Goal: Transaction & Acquisition: Download file/media

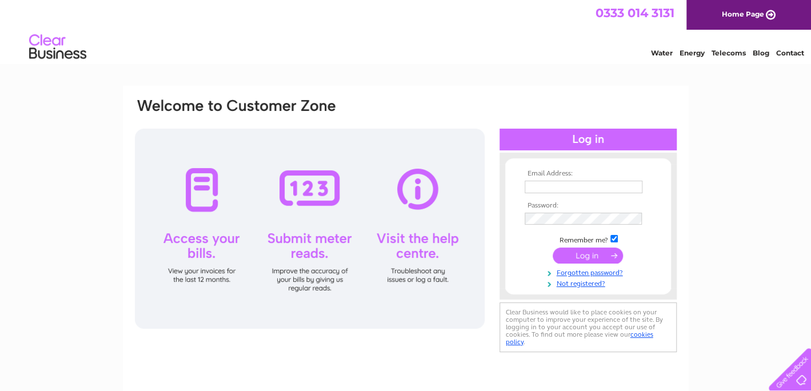
type input "rae@vasa.scot"
click at [587, 253] on input "submit" at bounding box center [588, 255] width 70 height 16
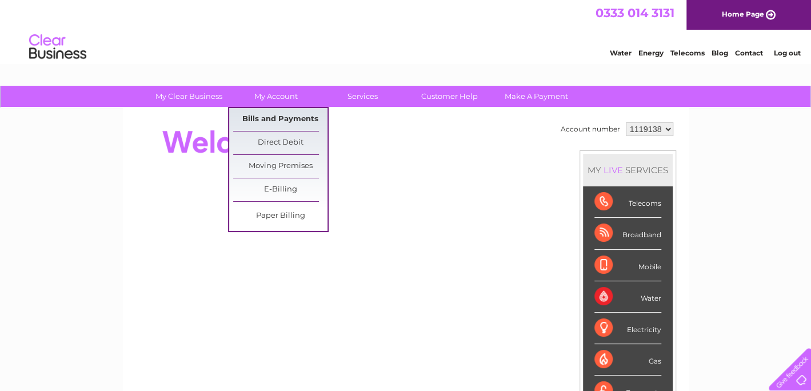
click at [286, 116] on link "Bills and Payments" at bounding box center [280, 119] width 94 height 23
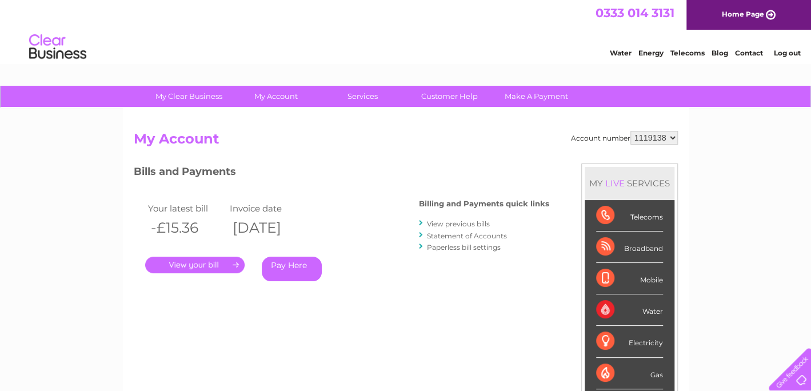
click at [206, 265] on link "." at bounding box center [194, 265] width 99 height 17
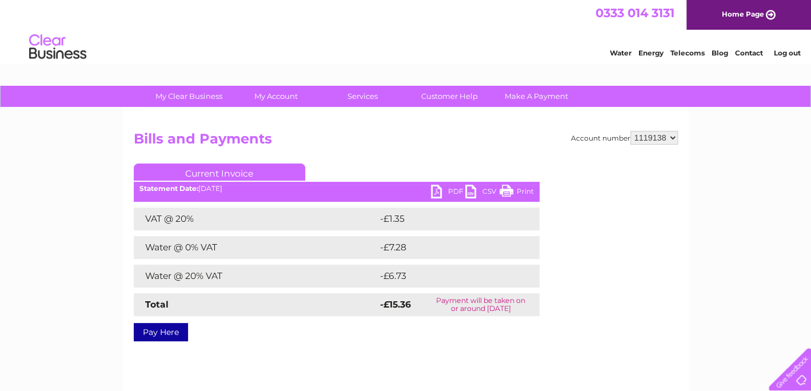
click at [446, 196] on link "PDF" at bounding box center [448, 193] width 34 height 17
click at [445, 188] on link "PDF" at bounding box center [448, 193] width 34 height 17
click at [670, 136] on select "1119138 1142708" at bounding box center [653, 138] width 47 height 14
select select "1142708"
click at [632, 131] on select "1119138 1142708" at bounding box center [653, 138] width 47 height 14
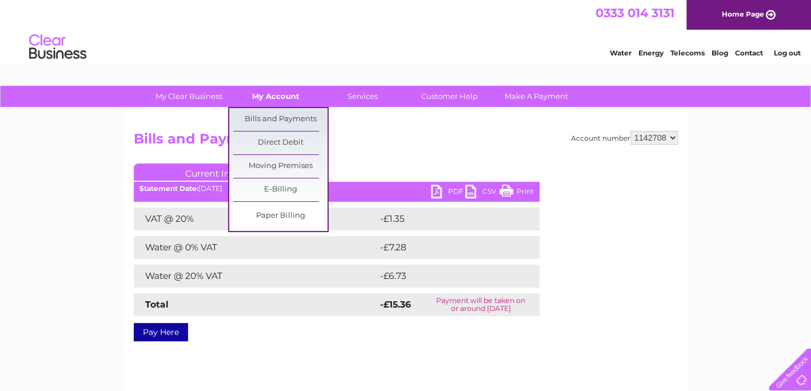
click at [265, 87] on link "My Account" at bounding box center [276, 96] width 94 height 21
click at [282, 119] on link "Bills and Payments" at bounding box center [280, 119] width 94 height 23
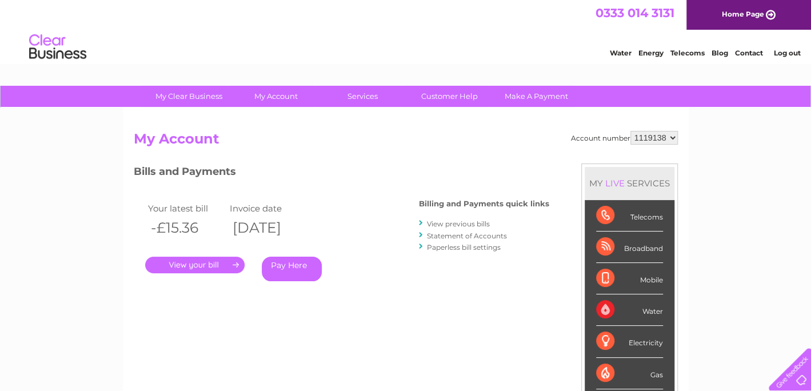
click at [217, 263] on link "." at bounding box center [194, 265] width 99 height 17
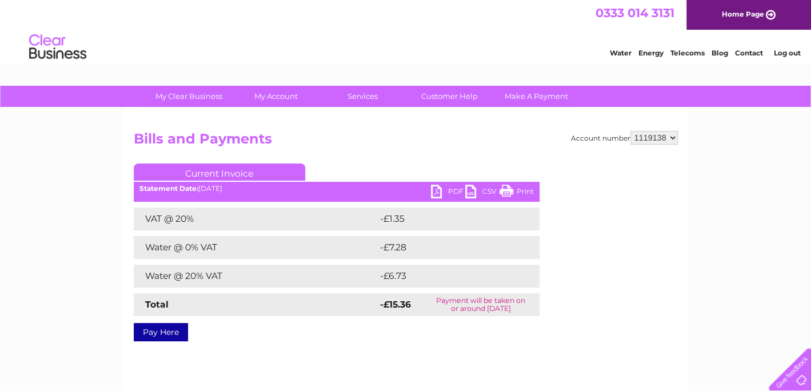
click at [522, 189] on link "Print" at bounding box center [517, 193] width 34 height 17
click at [456, 186] on link "PDF" at bounding box center [448, 193] width 34 height 17
click at [668, 135] on select "1119138 1142708" at bounding box center [653, 138] width 47 height 14
select select "1142708"
click at [632, 131] on select "1119138 1142708" at bounding box center [653, 138] width 47 height 14
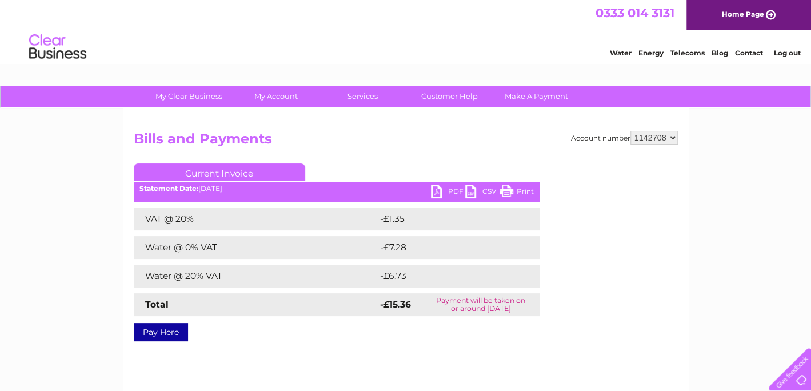
click at [457, 190] on link "PDF" at bounding box center [448, 193] width 34 height 17
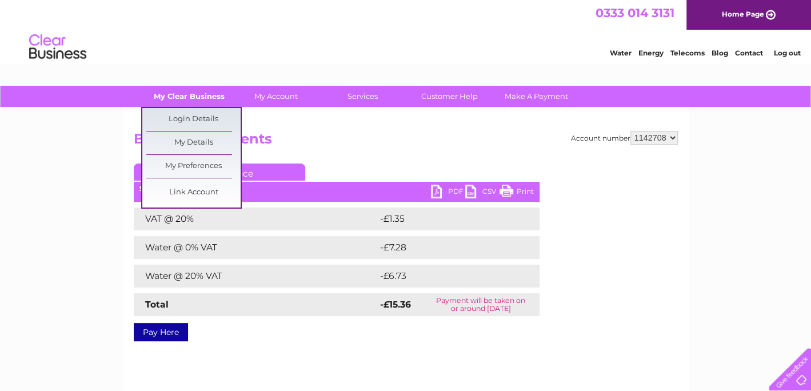
click at [178, 99] on link "My Clear Business" at bounding box center [189, 96] width 94 height 21
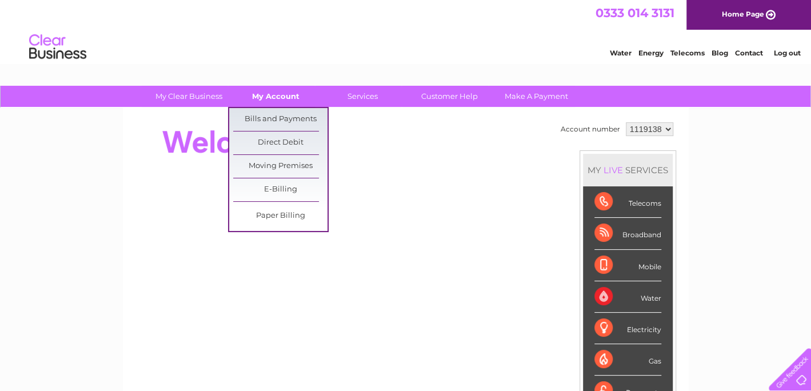
click at [281, 90] on link "My Account" at bounding box center [276, 96] width 94 height 21
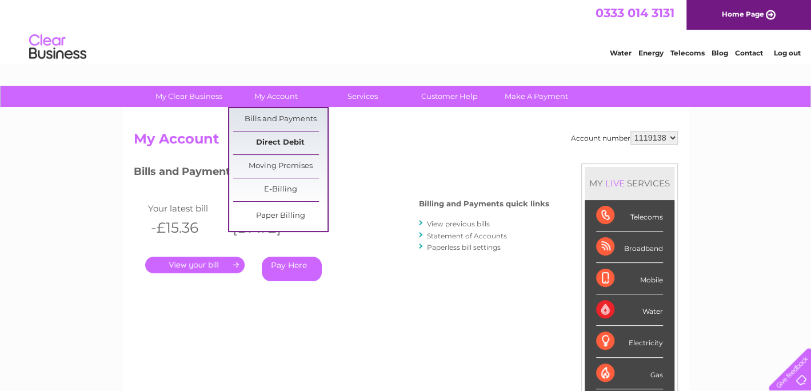
click at [282, 145] on link "Direct Debit" at bounding box center [280, 142] width 94 height 23
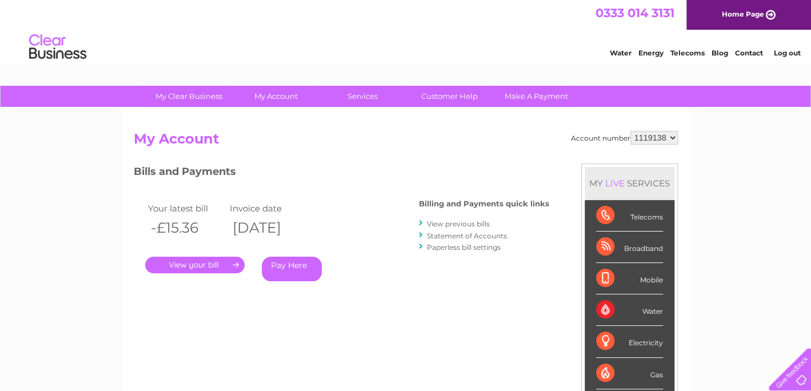
click at [461, 226] on link "View previous bills" at bounding box center [458, 223] width 63 height 9
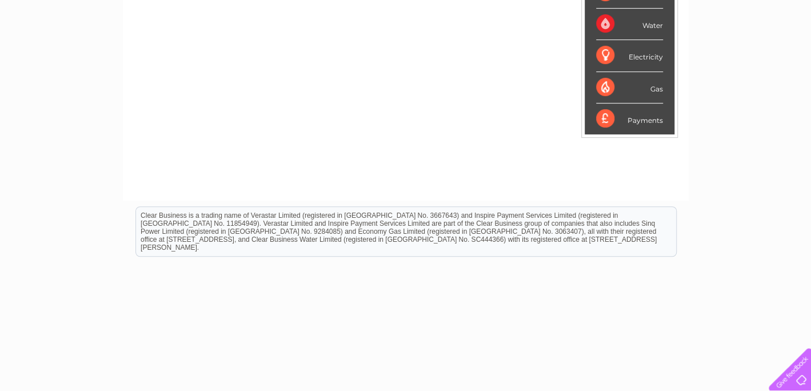
scroll to position [286, 0]
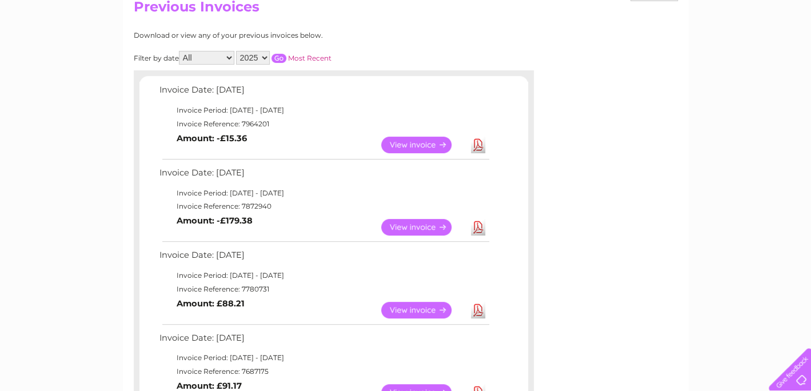
scroll to position [114, 0]
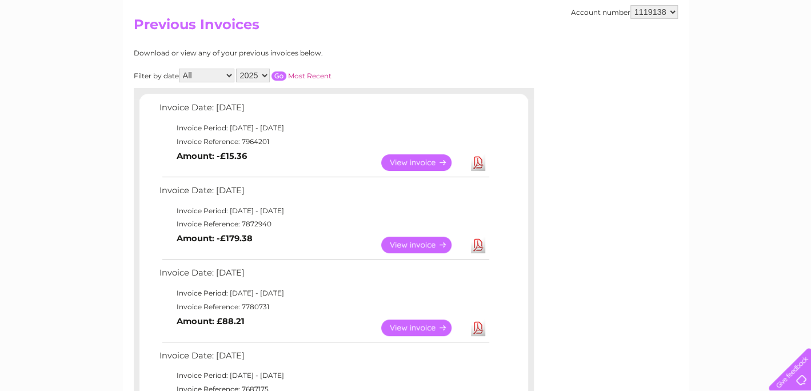
click at [434, 162] on link "View" at bounding box center [423, 162] width 84 height 17
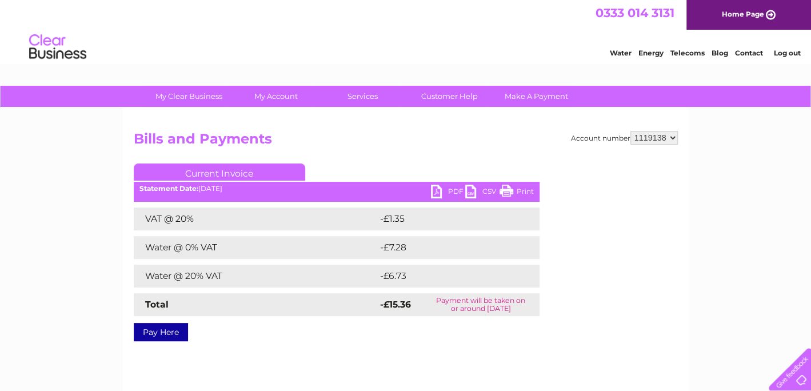
click at [457, 193] on link "PDF" at bounding box center [448, 193] width 34 height 17
click at [667, 139] on select "1119138 1142708" at bounding box center [653, 138] width 47 height 14
select select "1142708"
click at [632, 131] on select "1119138 1142708" at bounding box center [653, 138] width 47 height 14
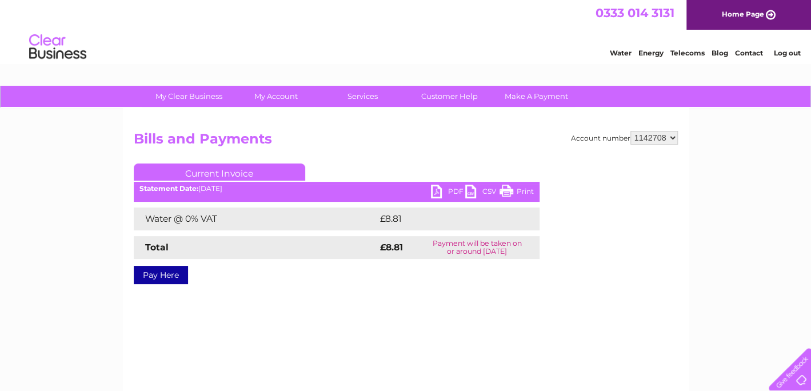
click at [454, 188] on link "PDF" at bounding box center [448, 193] width 34 height 17
